Goal: Task Accomplishment & Management: Use online tool/utility

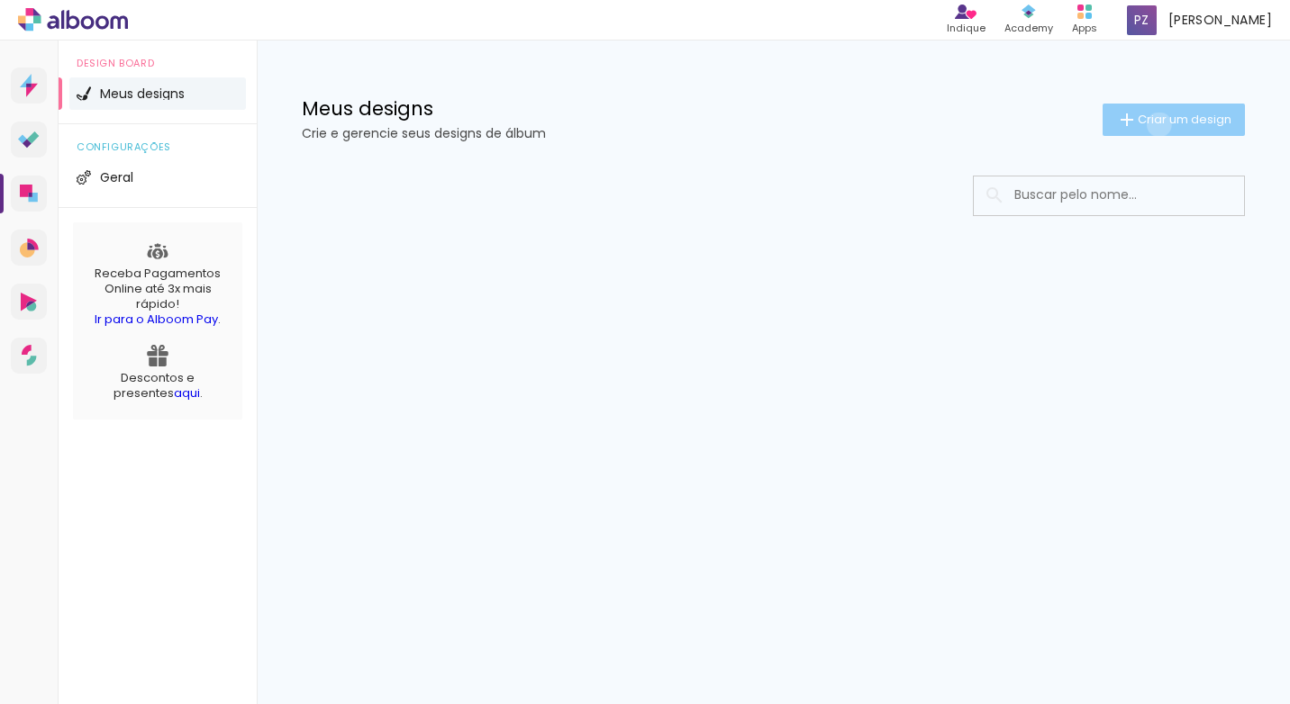
click at [1156, 124] on span "Criar um design" at bounding box center [1185, 120] width 94 height 12
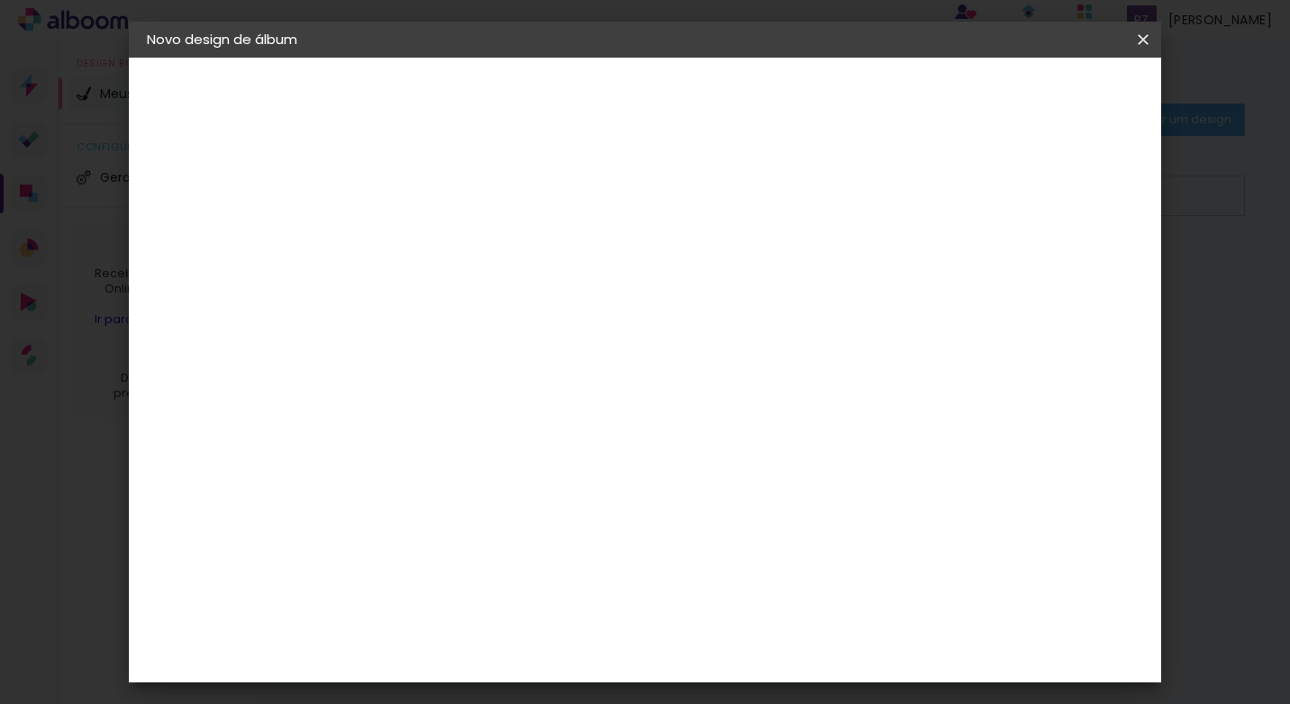
click at [0, 0] on iron-icon at bounding box center [0, 0] width 0 height 0
